Goal: Information Seeking & Learning: Learn about a topic

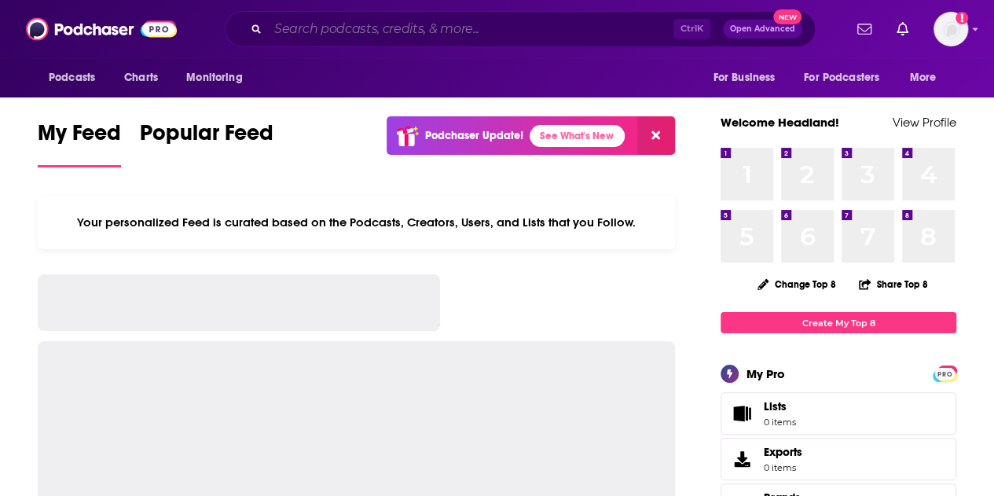
click at [360, 39] on input "Search podcasts, credits, & more..." at bounding box center [471, 29] width 406 height 25
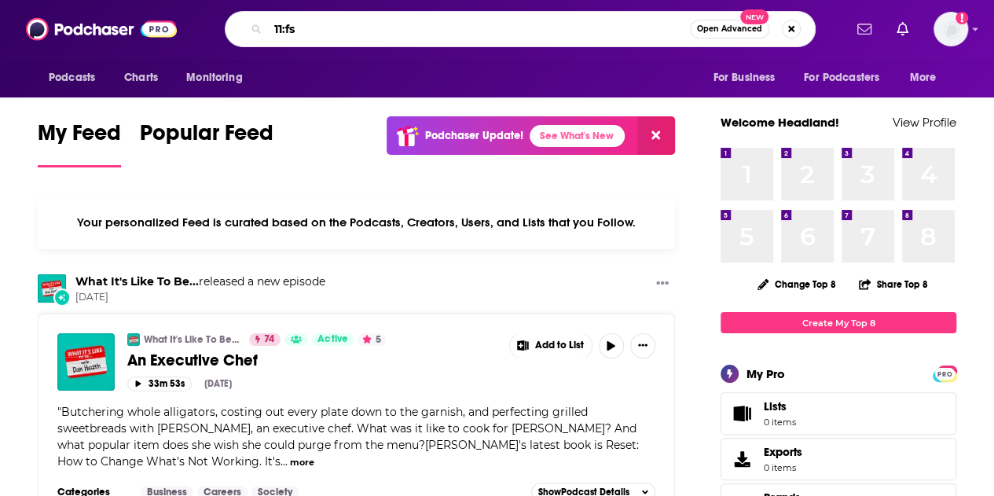
type input "11:fs"
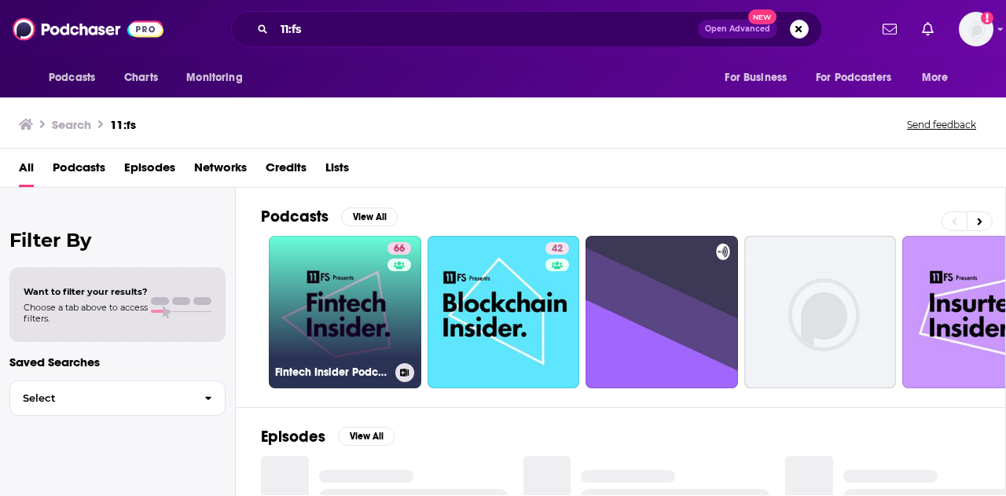
click at [307, 282] on link "66 Fintech Insider Podcast by 11:FS" at bounding box center [345, 312] width 153 height 153
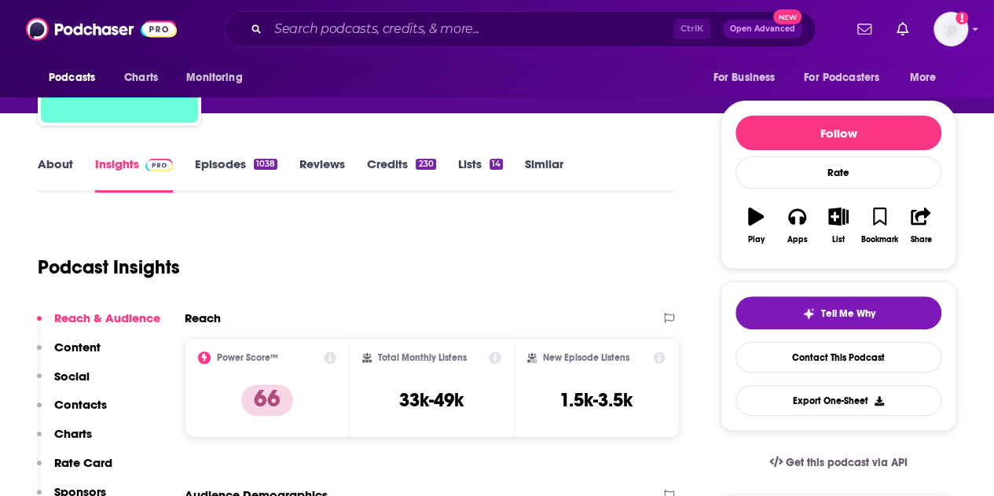
scroll to position [157, 0]
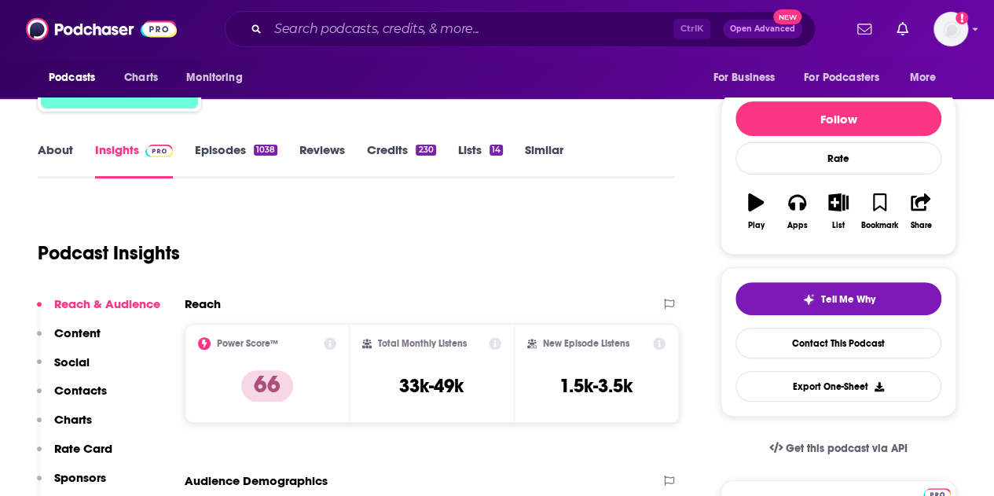
click at [52, 153] on link "About" at bounding box center [55, 160] width 35 height 36
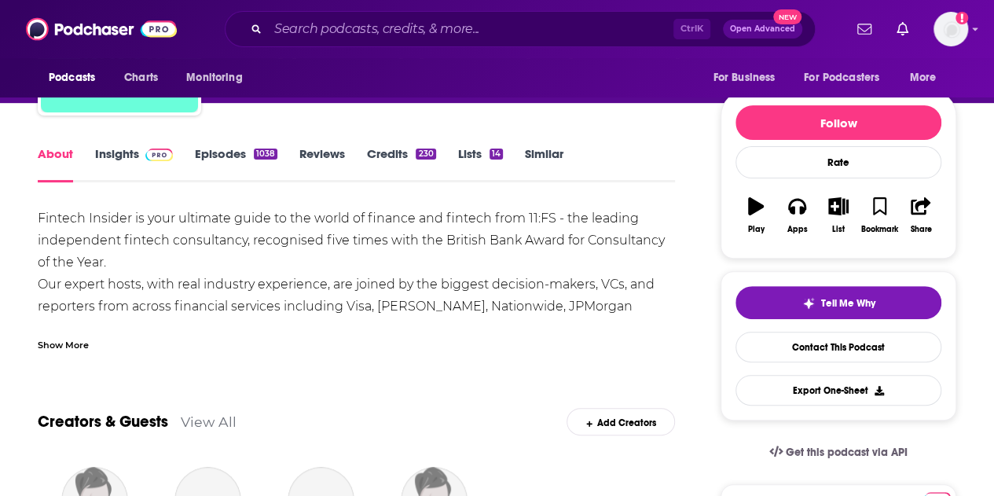
scroll to position [157, 0]
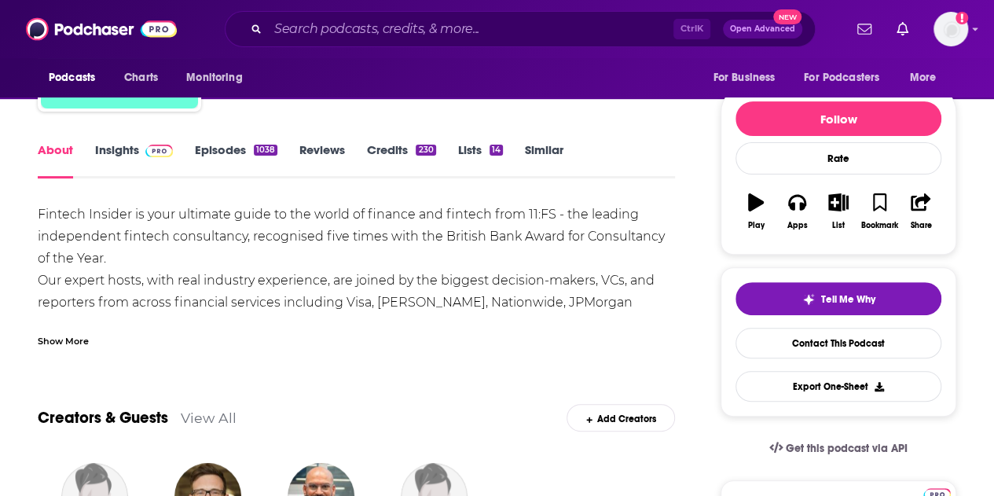
click at [208, 159] on link "Episodes 1038" at bounding box center [236, 160] width 83 height 36
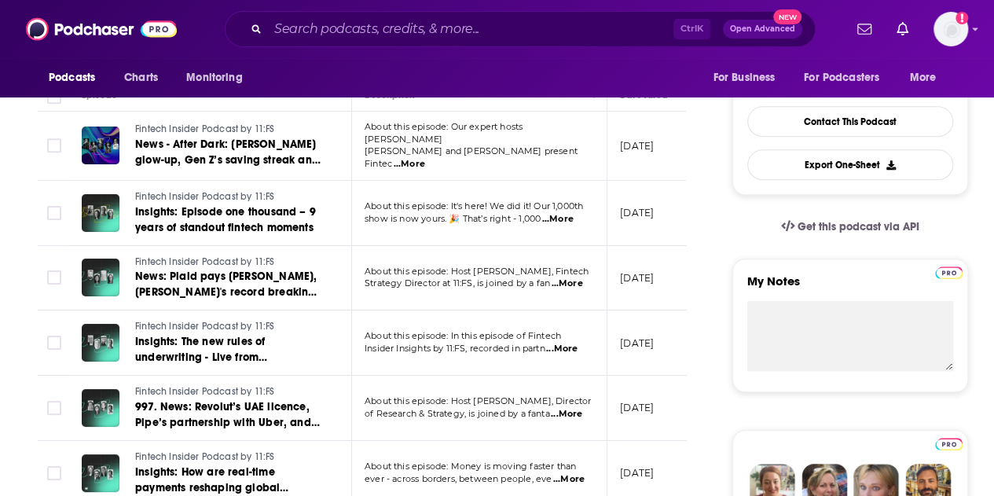
scroll to position [79, 0]
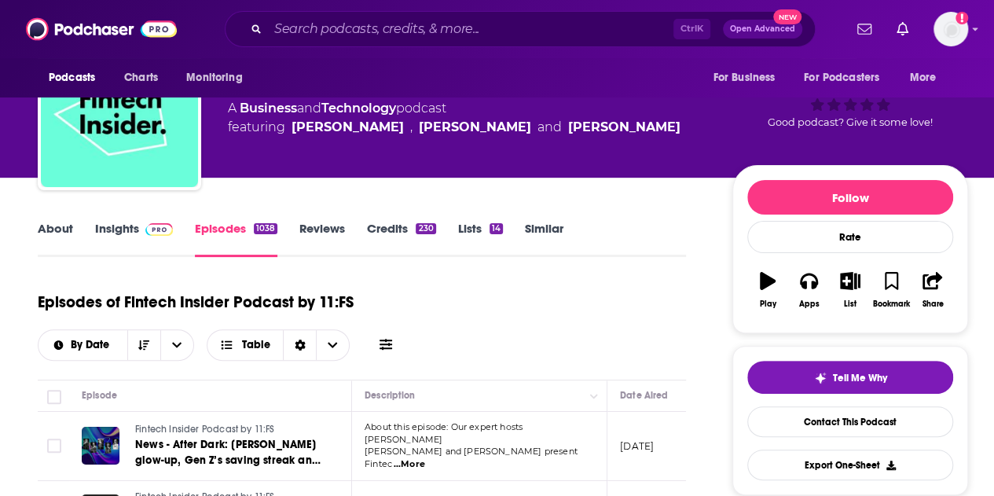
click at [99, 238] on link "Insights" at bounding box center [134, 239] width 78 height 36
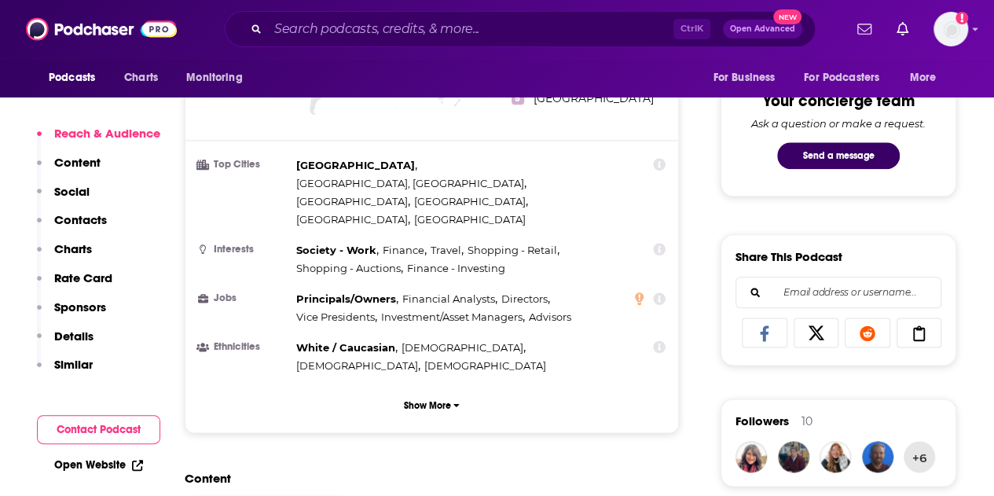
scroll to position [786, 0]
